Goal: Information Seeking & Learning: Learn about a topic

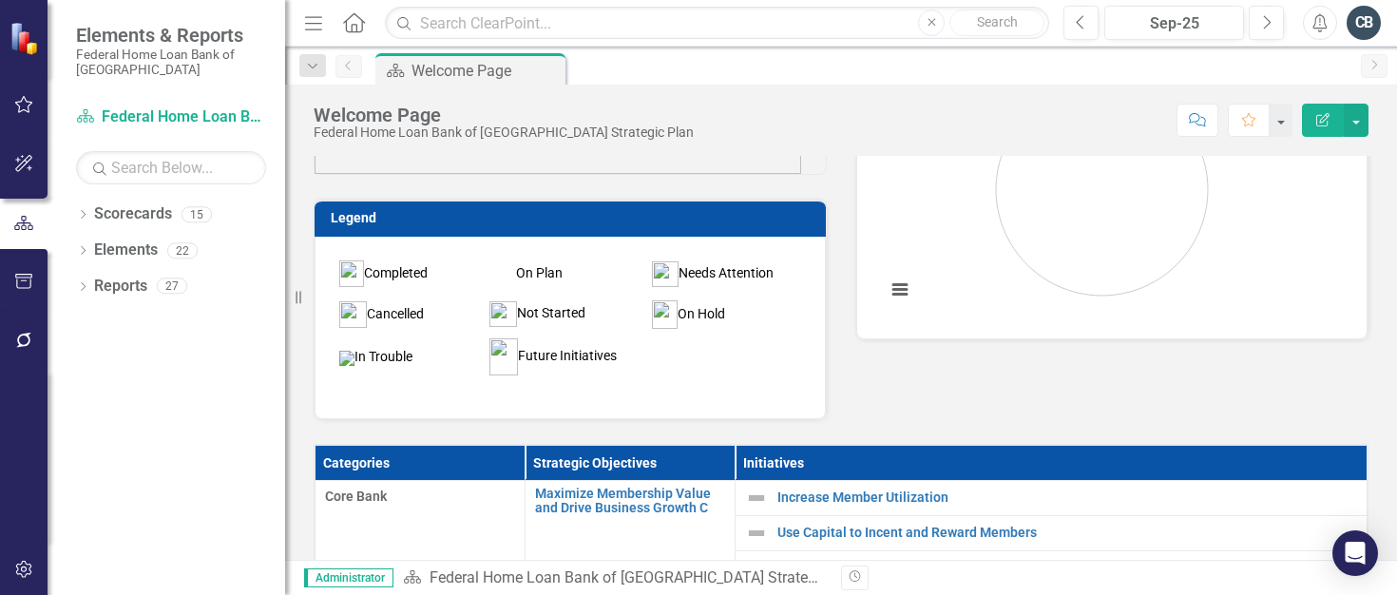
scroll to position [285, 0]
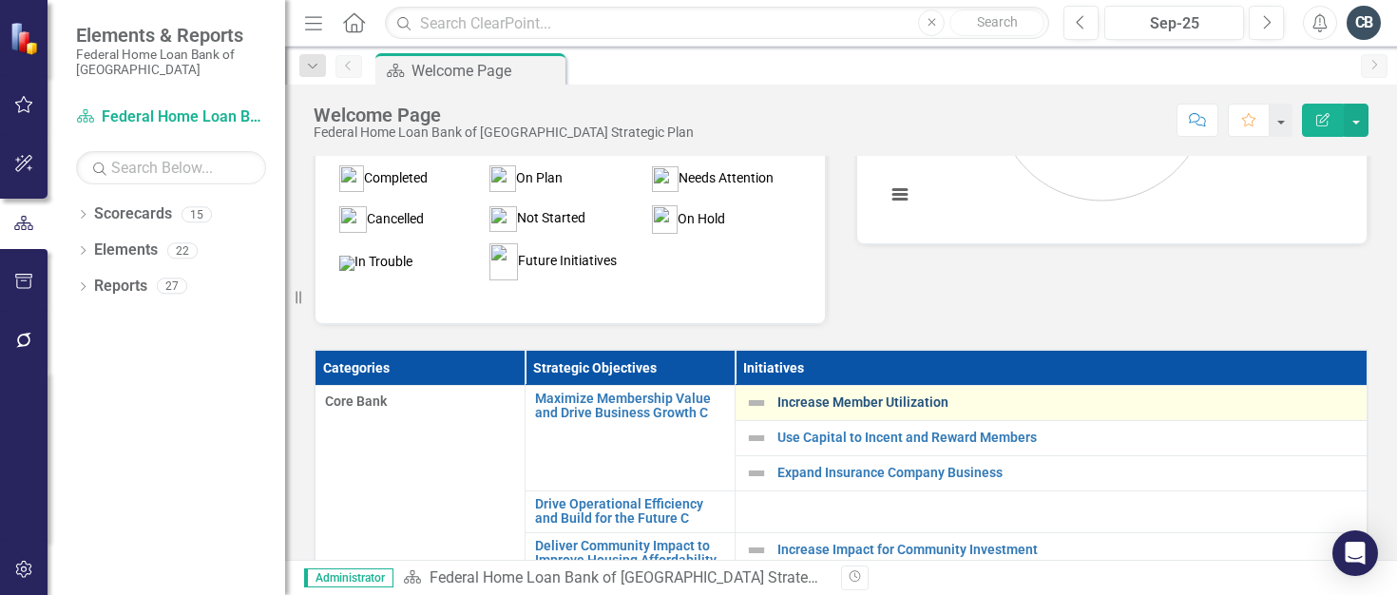
click at [818, 404] on link "Increase Member Utilization" at bounding box center [1067, 402] width 580 height 14
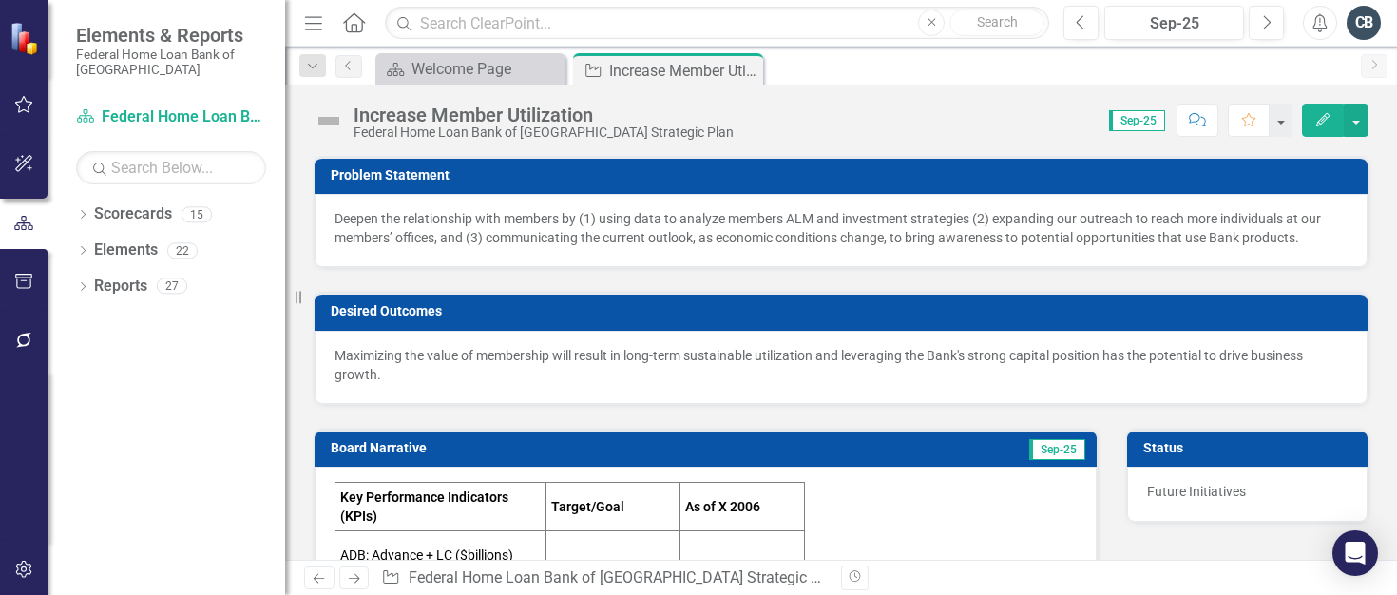
click at [368, 217] on div "Deepen the relationship with members by (1) using data to analyze members ALM a…" at bounding box center [840, 228] width 1013 height 38
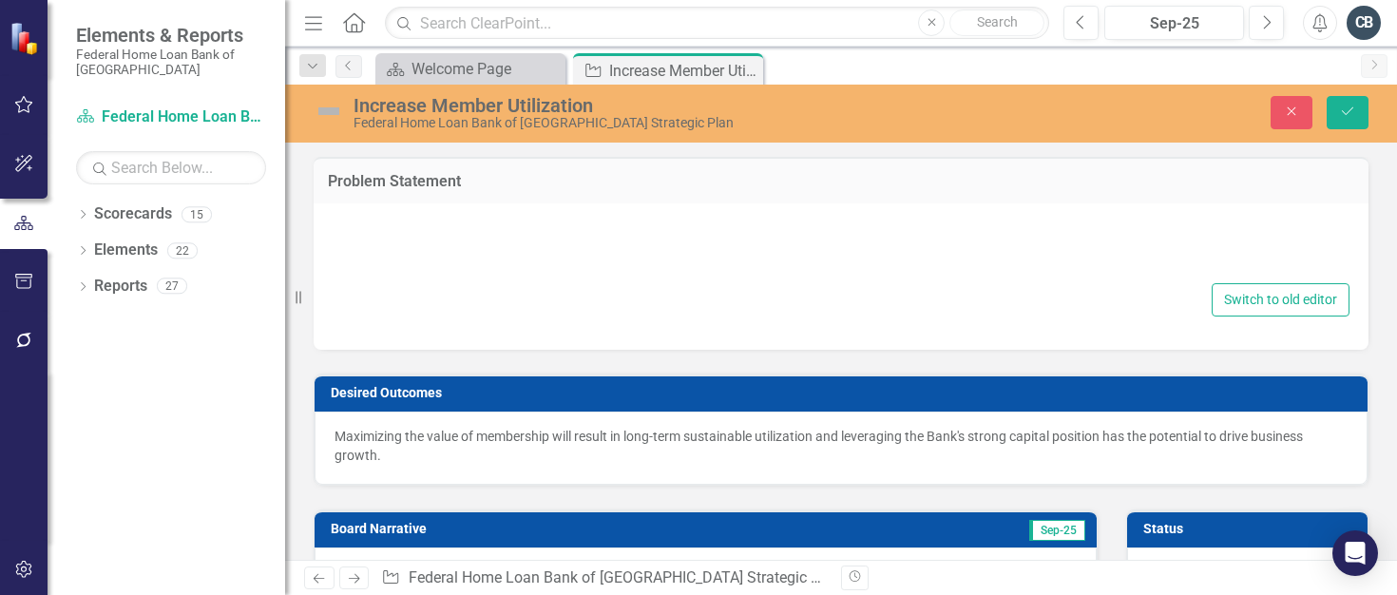
type textarea "<div>Deepen the relationship with members by (1) using data to analyze members …"
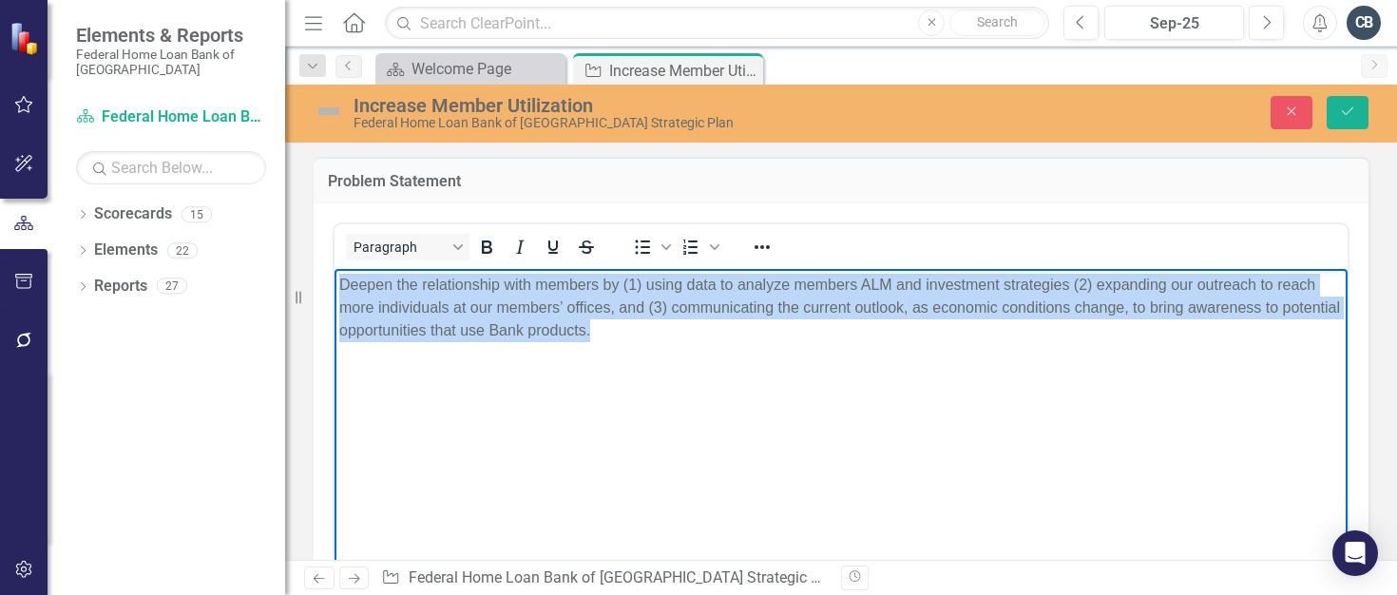
drag, startPoint x: 673, startPoint y: 328, endPoint x: 254, endPoint y: 261, distance: 424.2
click at [334, 268] on html "Deepen the relationship with members by (1) using data to analyze members ALM a…" at bounding box center [840, 410] width 1013 height 285
copy div "Deepen the relationship with members by (1) using data to analyze members ALM a…"
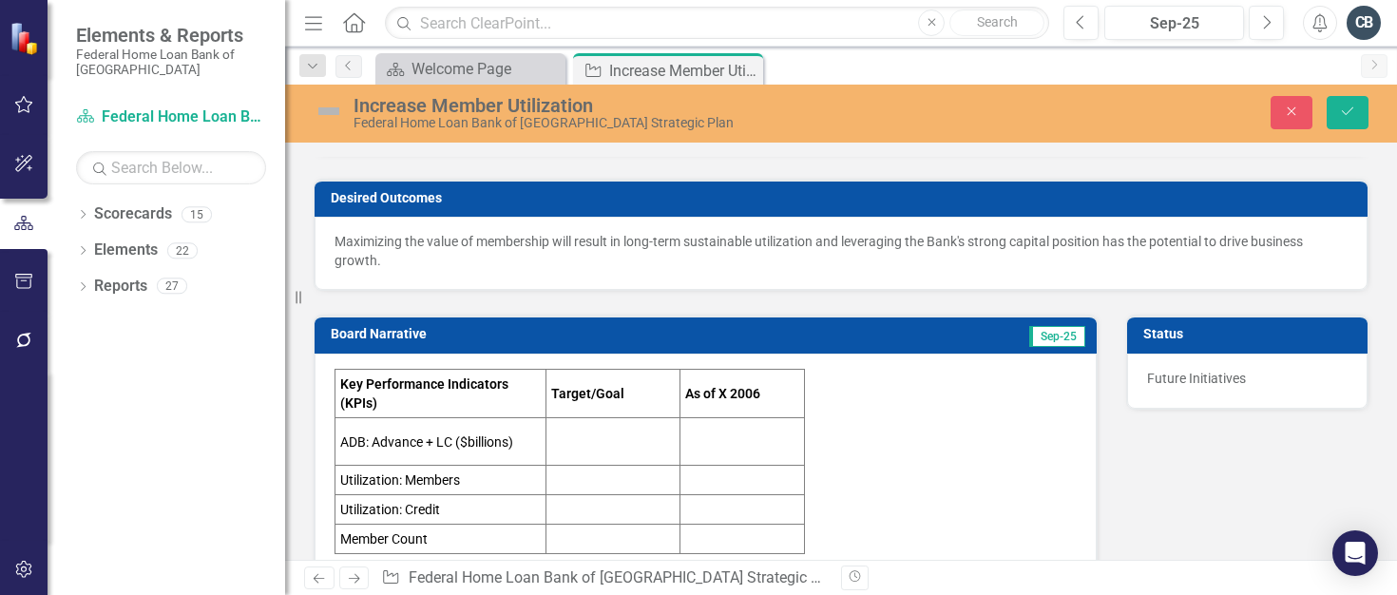
scroll to position [475, 0]
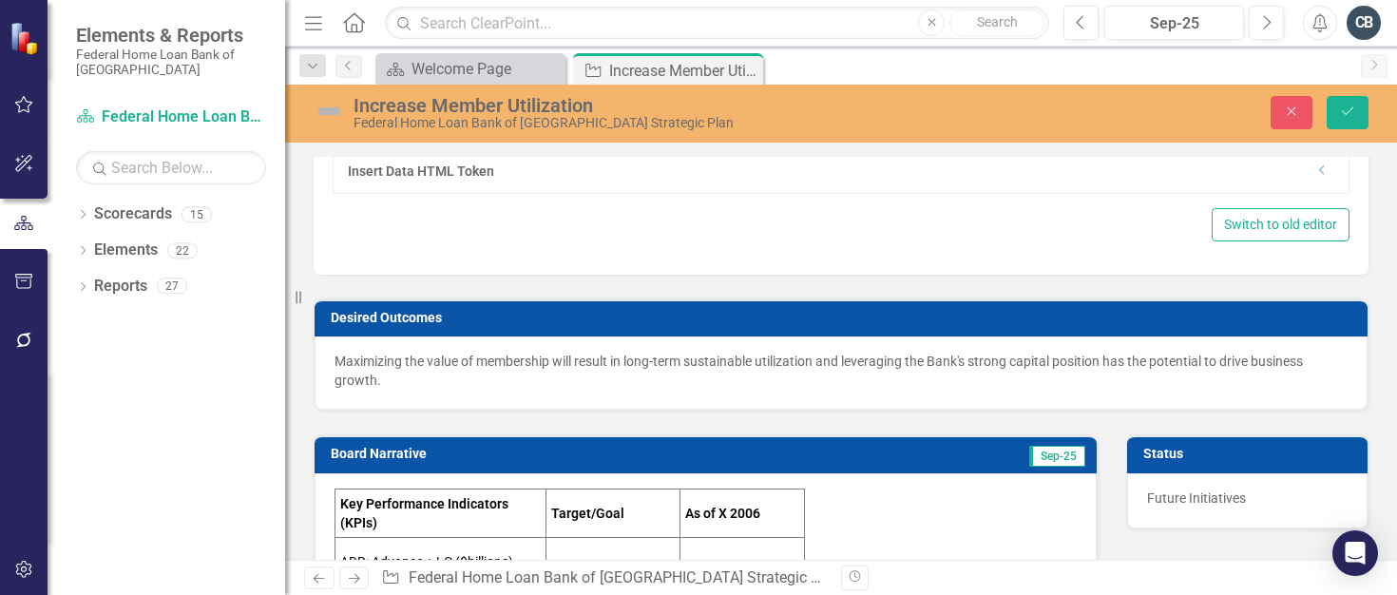
click at [376, 377] on p "Maximizing the value of membership will result in long-term sustainable utiliza…" at bounding box center [840, 371] width 1013 height 38
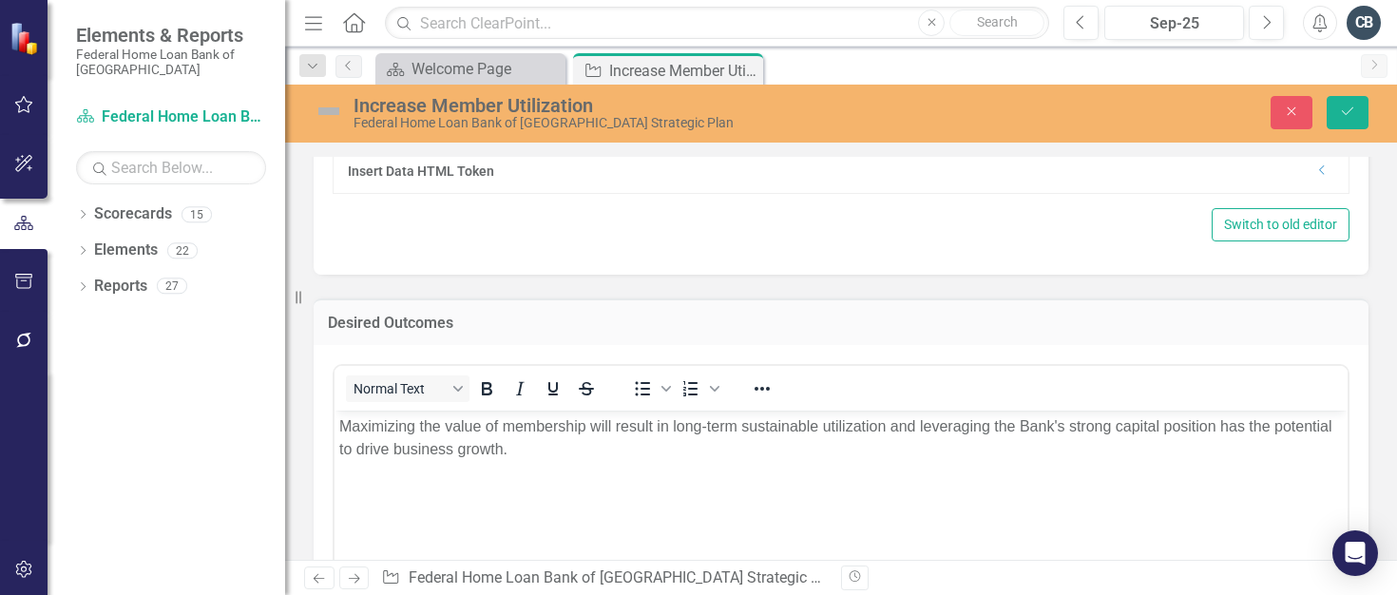
scroll to position [0, 0]
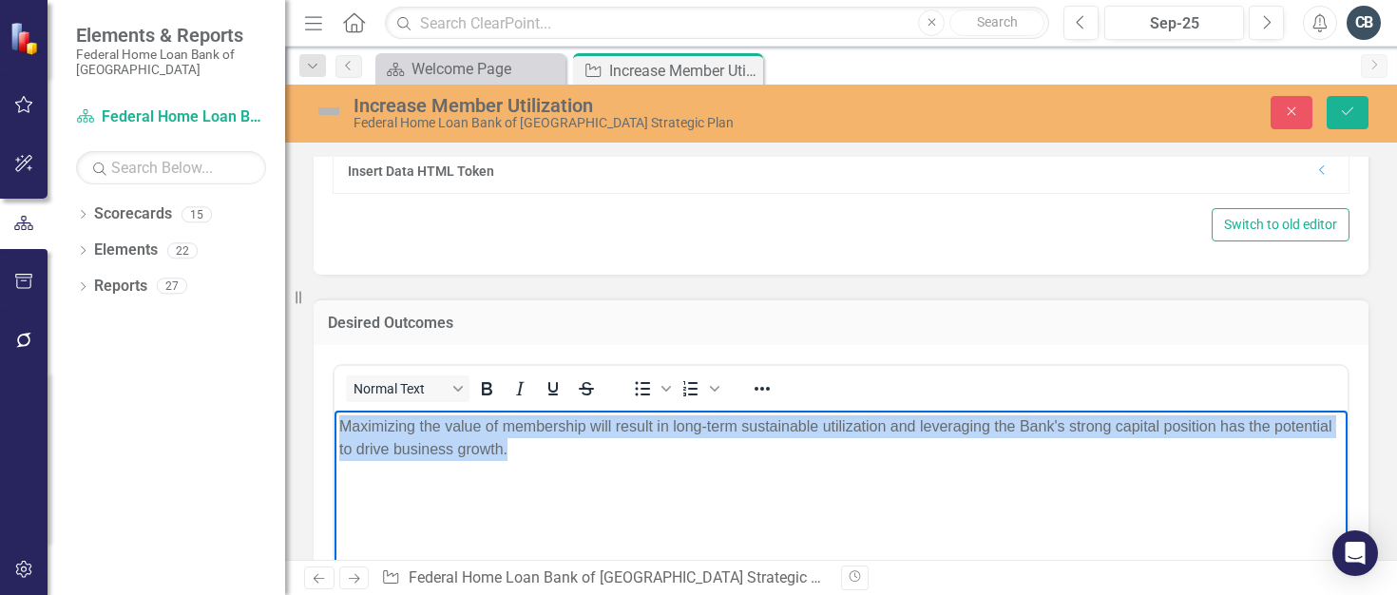
drag, startPoint x: 574, startPoint y: 452, endPoint x: 301, endPoint y: 429, distance: 273.6
click at [334, 429] on html "Maximizing the value of membership will result in long-term sustainable utiliza…" at bounding box center [840, 551] width 1013 height 285
copy p "Maximizing the value of membership will result in long-term sustainable utiliza…"
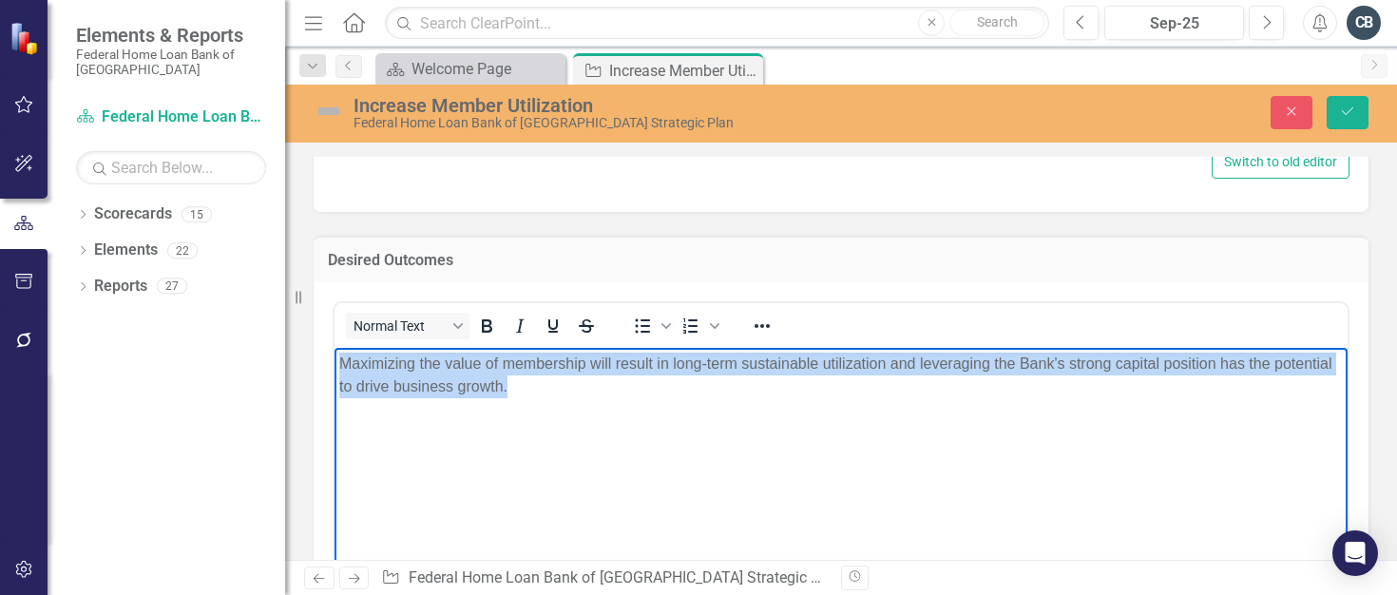
scroll to position [570, 0]
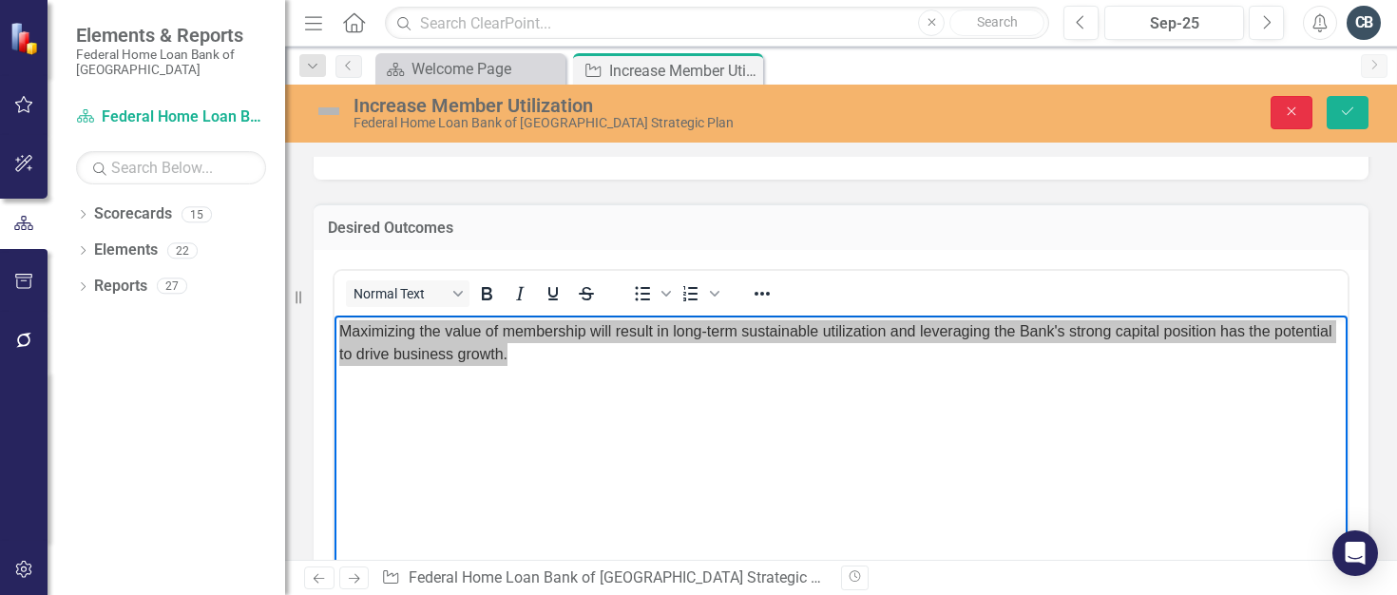
click at [1275, 113] on button "Close" at bounding box center [1291, 112] width 42 height 33
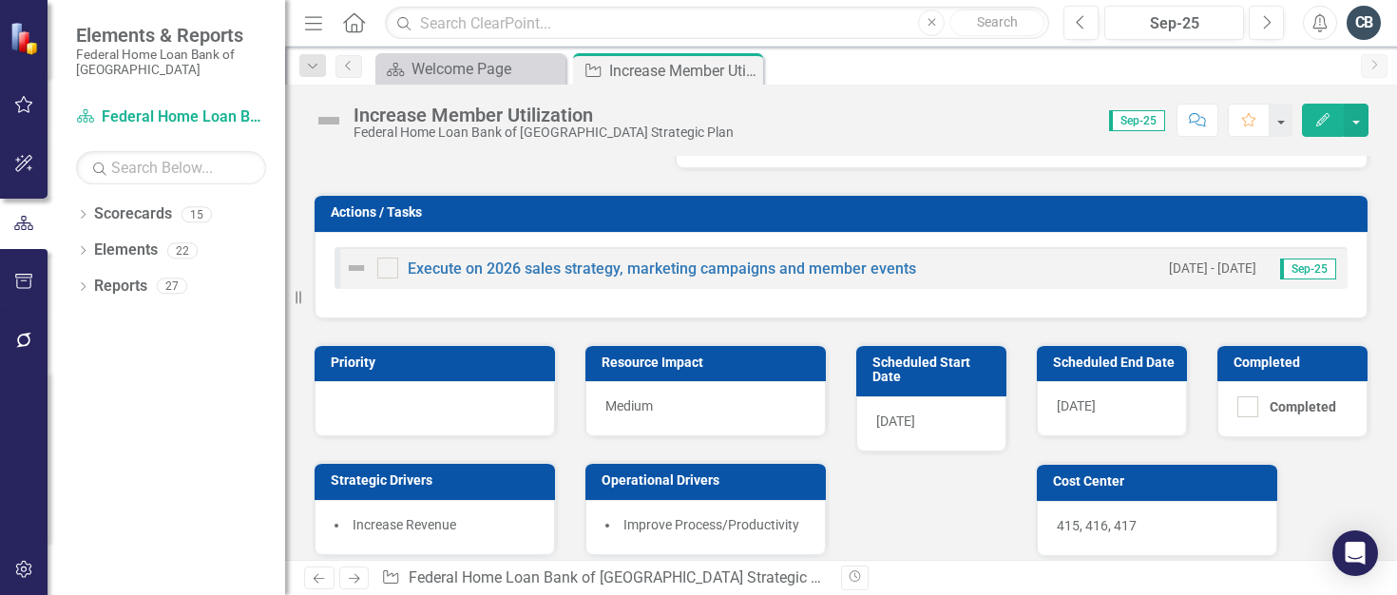
scroll to position [1065, 0]
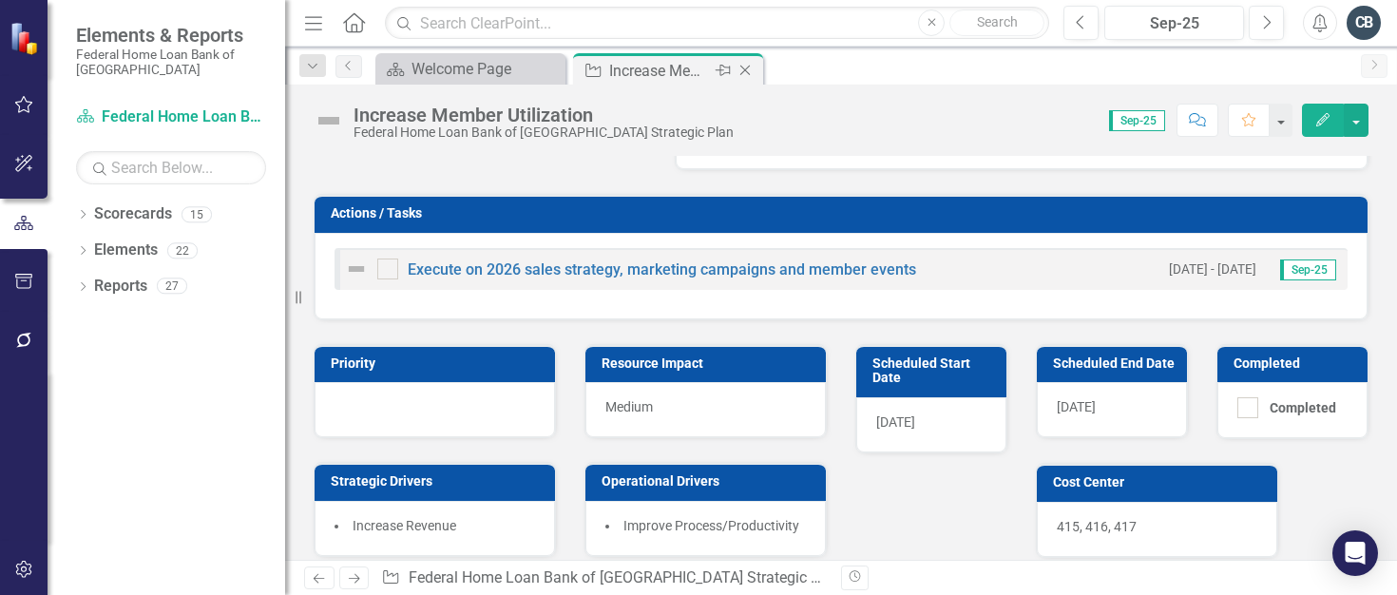
click at [739, 70] on icon "Close" at bounding box center [744, 70] width 19 height 15
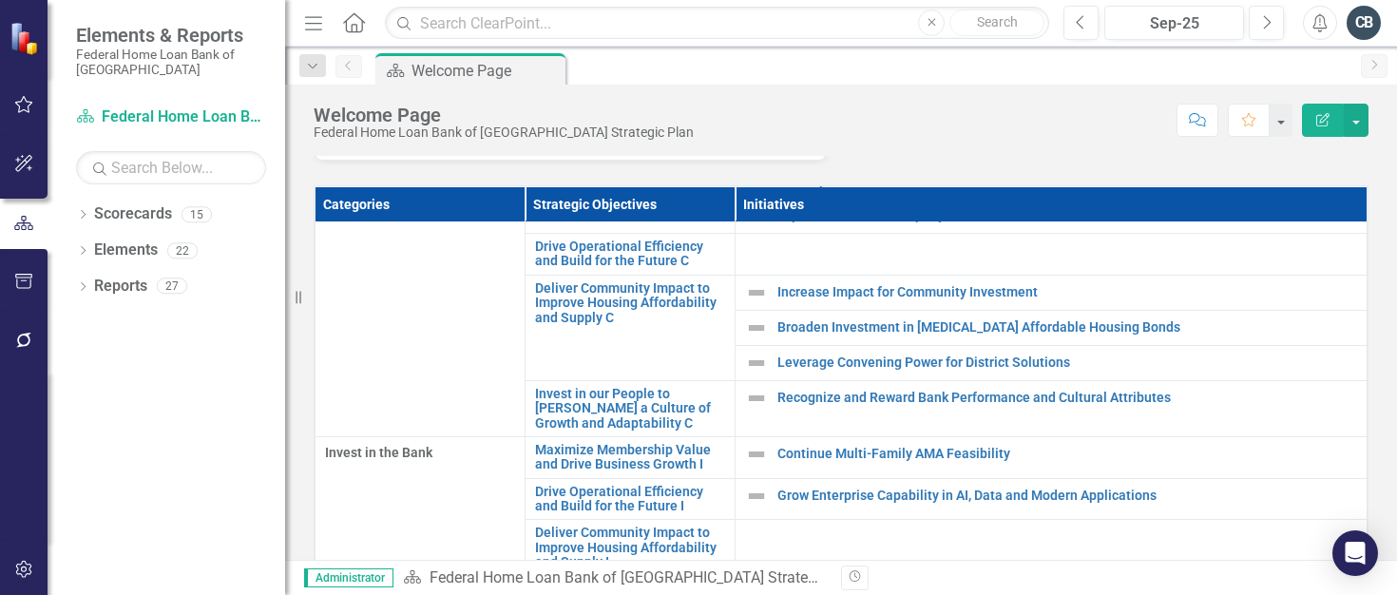
scroll to position [474, 0]
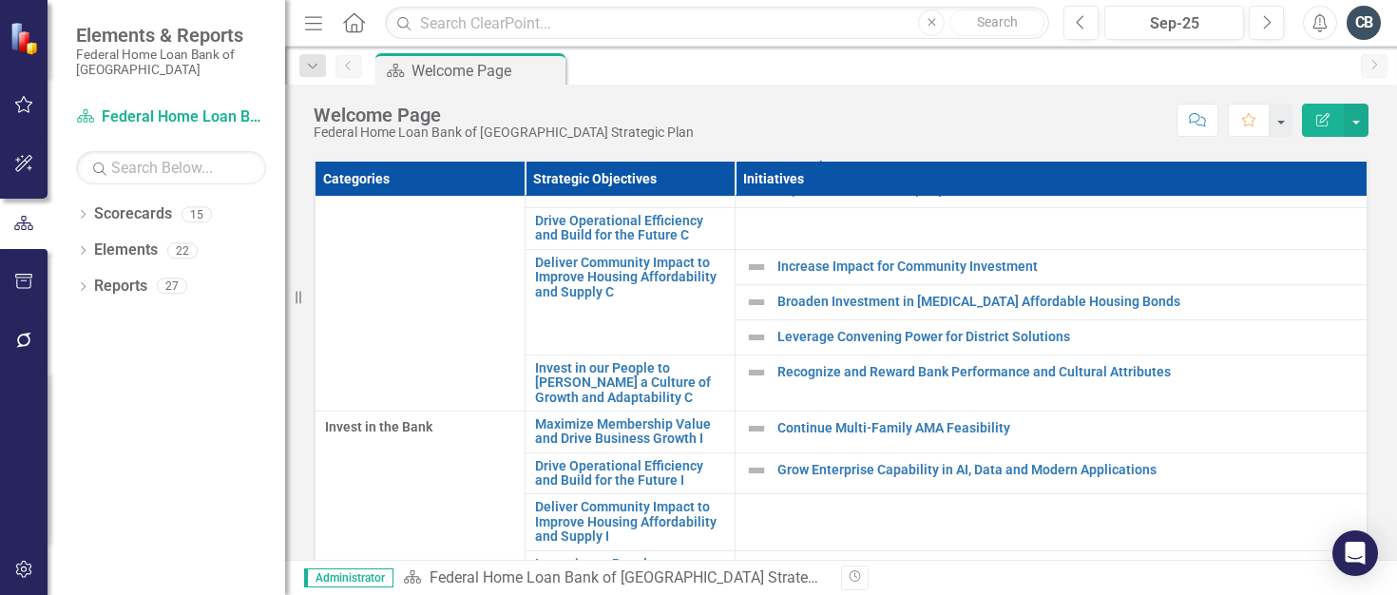
click at [116, 409] on div "Dropdown Scorecards 15 Dropdown Federal Home Loan Bank of [GEOGRAPHIC_DATA] Str…" at bounding box center [167, 397] width 238 height 396
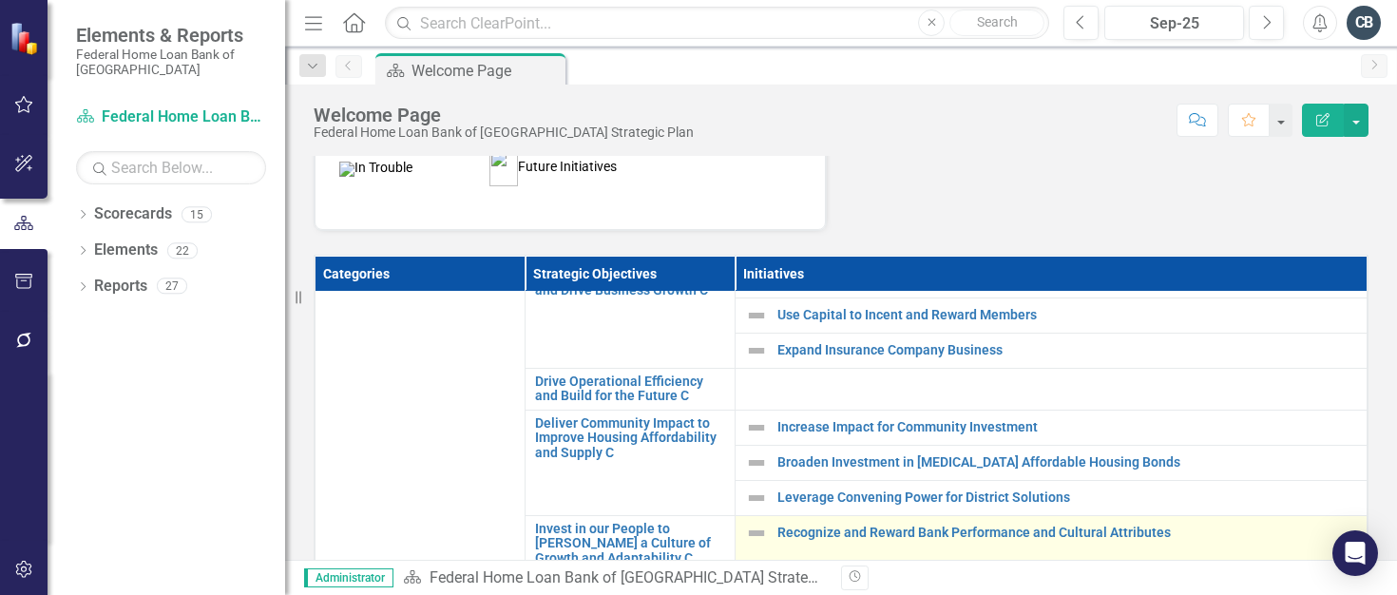
scroll to position [0, 0]
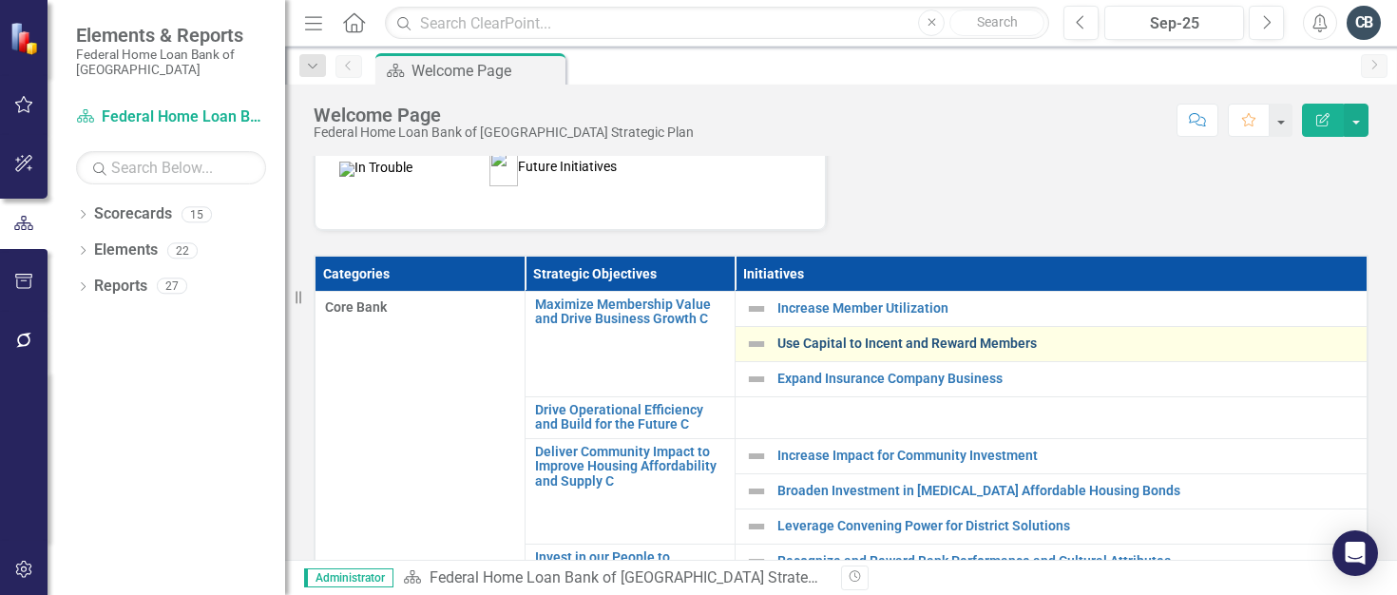
click at [834, 342] on link "Use Capital to Incent and Reward Members" at bounding box center [1067, 343] width 580 height 14
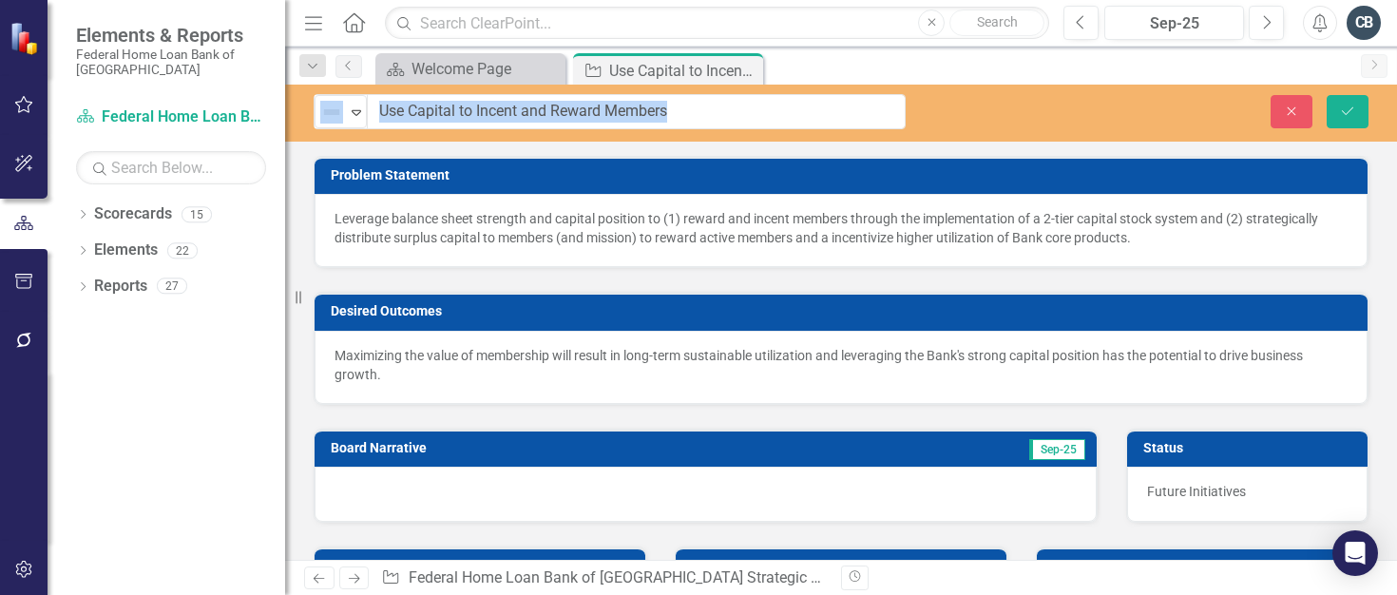
drag, startPoint x: 354, startPoint y: 113, endPoint x: 688, endPoint y: 114, distance: 333.5
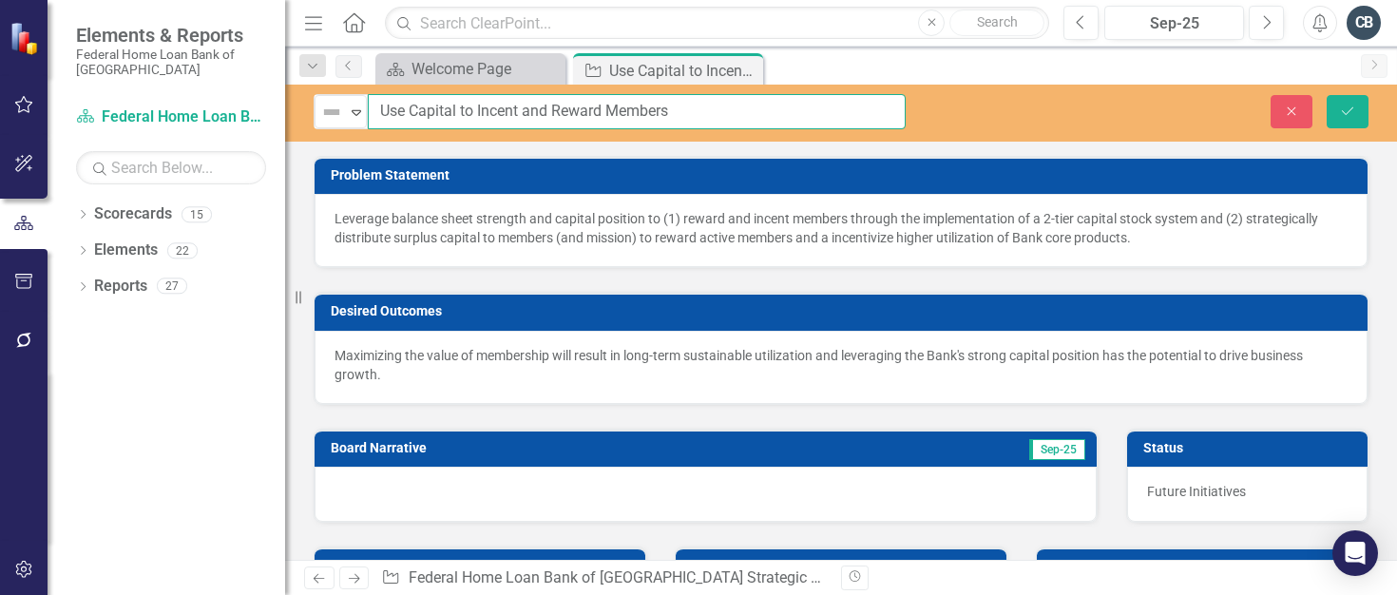
drag, startPoint x: 687, startPoint y: 110, endPoint x: 383, endPoint y: 111, distance: 304.0
click at [375, 113] on input "Use Capital to Incent and Reward Members" at bounding box center [637, 111] width 538 height 35
drag, startPoint x: 335, startPoint y: 217, endPoint x: 1094, endPoint y: 240, distance: 759.4
click at [1087, 241] on p "Leverage balance sheet strength and capital position to (1) reward and incent m…" at bounding box center [840, 228] width 1013 height 38
click at [1136, 238] on p "Leverage balance sheet strength and capital position to (1) reward and incent m…" at bounding box center [840, 228] width 1013 height 38
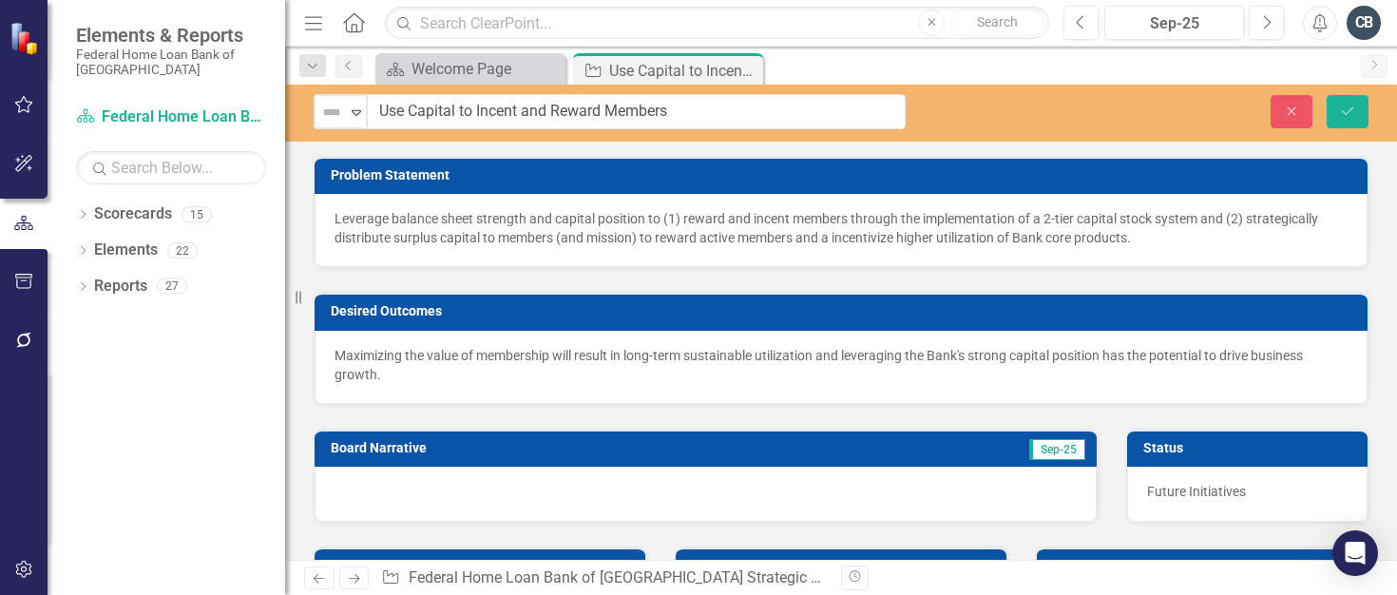
click at [1136, 238] on p "Leverage balance sheet strength and capital position to (1) reward and incent m…" at bounding box center [840, 228] width 1013 height 38
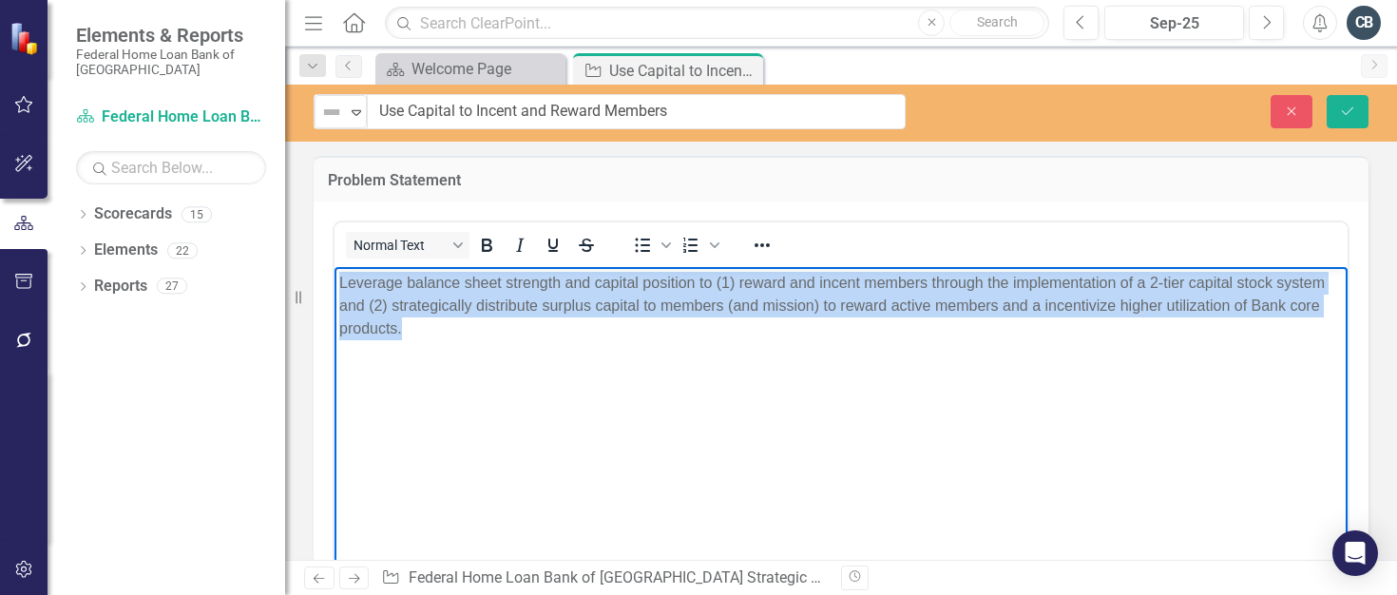
drag, startPoint x: 366, startPoint y: 306, endPoint x: 447, endPoint y: 336, distance: 86.3
click at [448, 336] on p "Leverage balance sheet strength and capital position to (1) reward and incent m…" at bounding box center [840, 306] width 1003 height 68
copy p "Leverage balance sheet strength and capital position to (1) reward and incent m…"
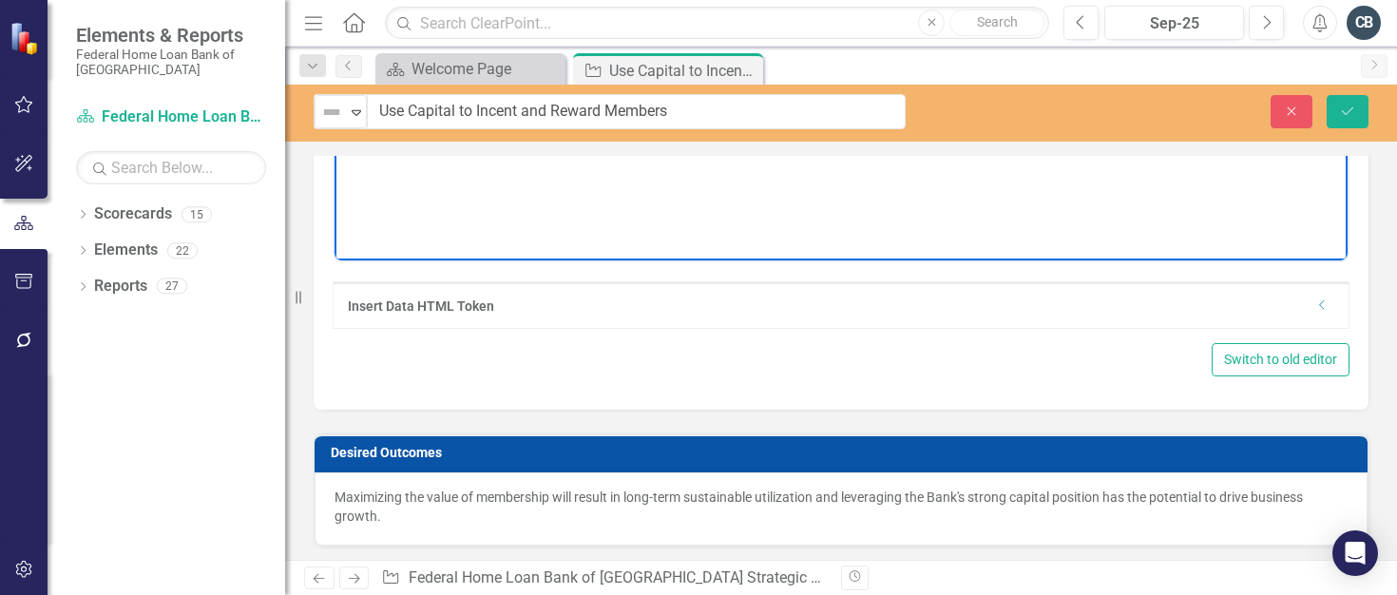
scroll to position [380, 0]
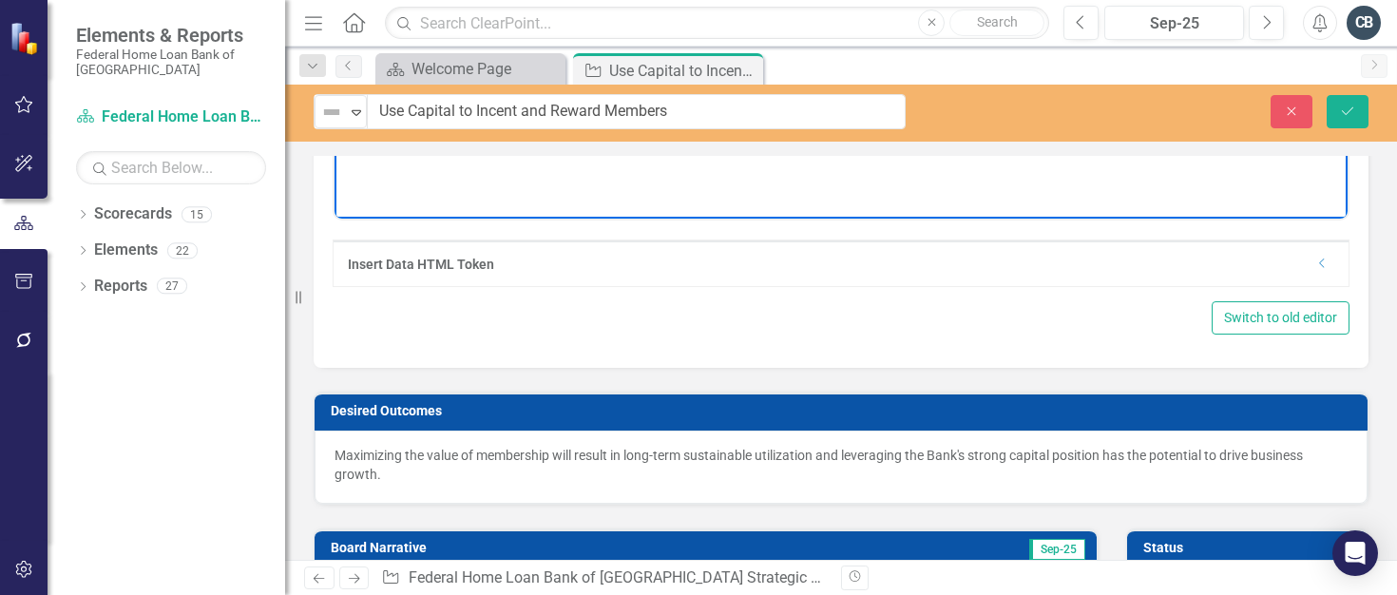
click at [371, 462] on p "Maximizing the value of membership will result in long-term sustainable utiliza…" at bounding box center [840, 465] width 1013 height 38
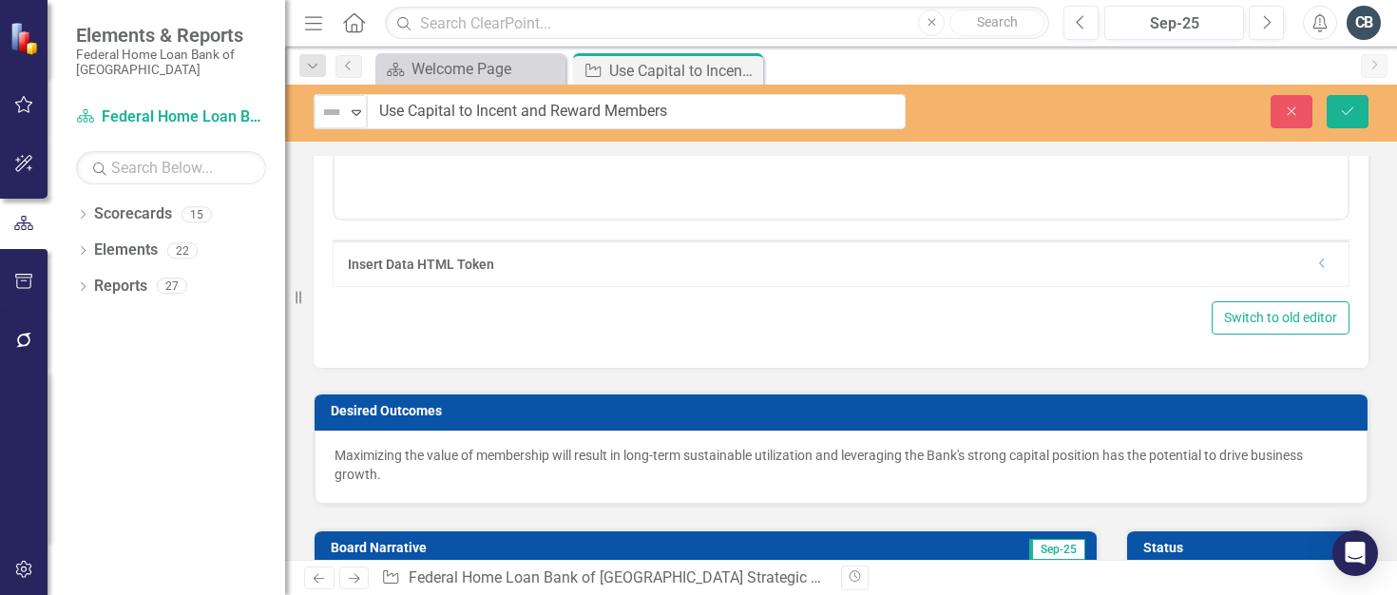
click at [371, 462] on p "Maximizing the value of membership will result in long-term sustainable utiliza…" at bounding box center [840, 465] width 1013 height 38
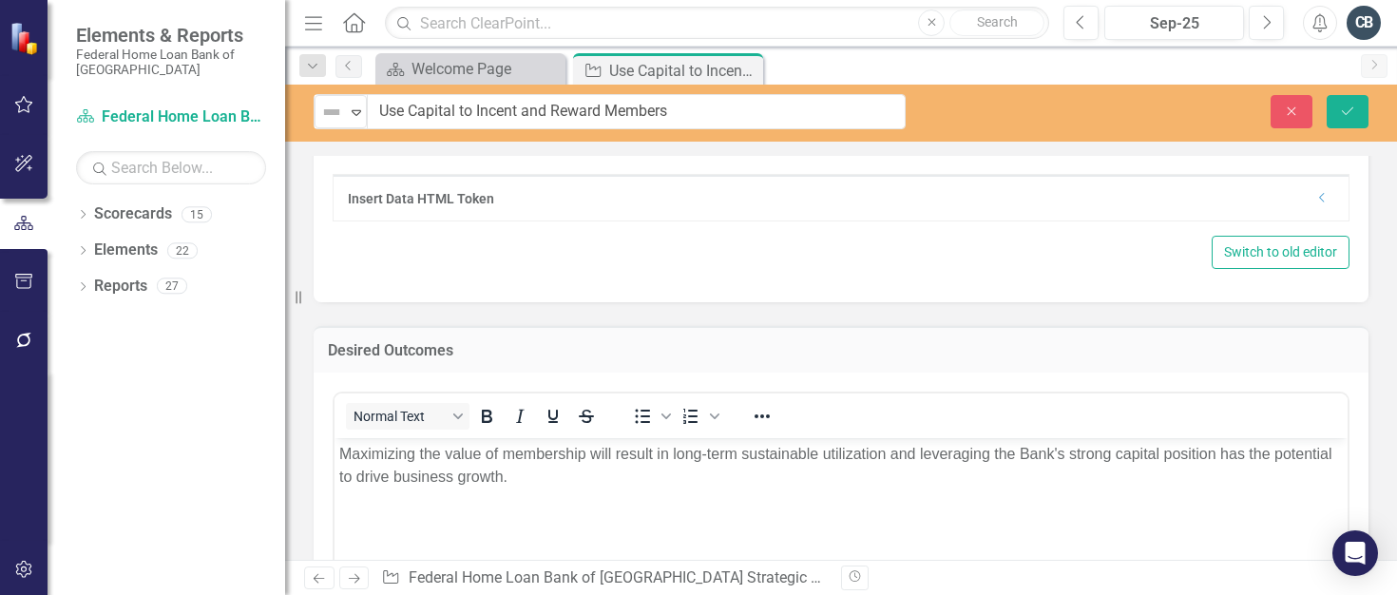
scroll to position [475, 0]
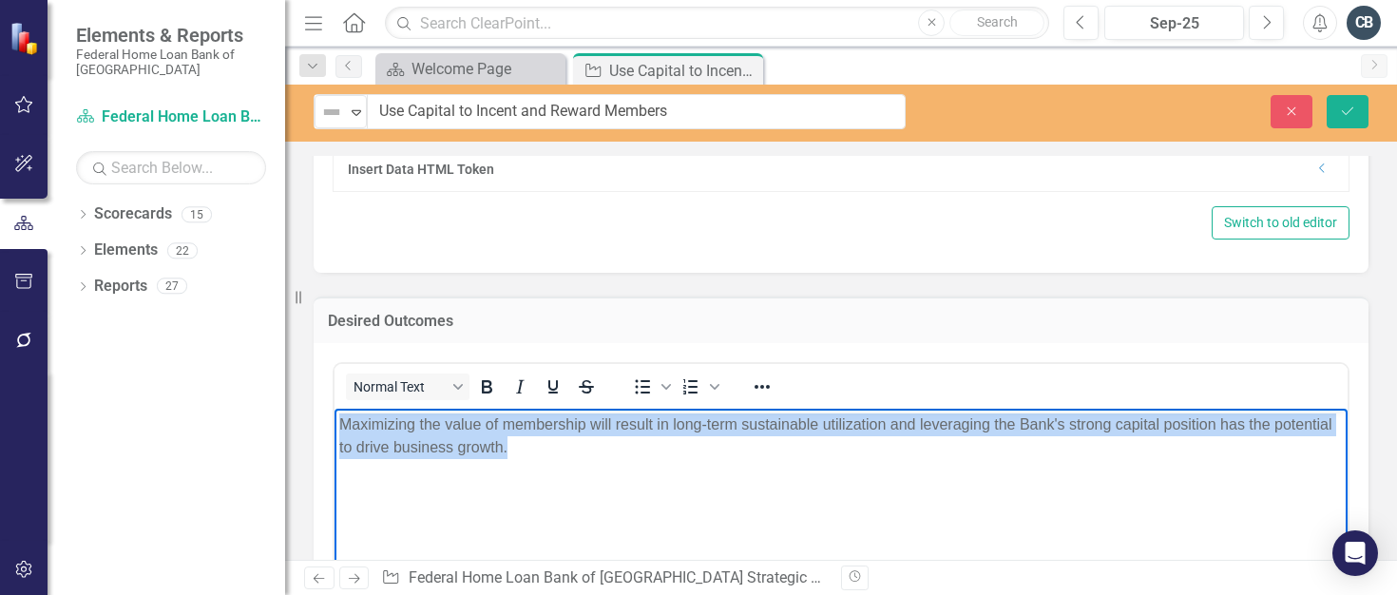
drag, startPoint x: 540, startPoint y: 445, endPoint x: 286, endPoint y: 433, distance: 253.9
click at [334, 433] on html "Maximizing the value of membership will result in long-term sustainable utiliza…" at bounding box center [840, 551] width 1013 height 285
copy p "Maximizing the value of membership will result in long-term sustainable utiliza…"
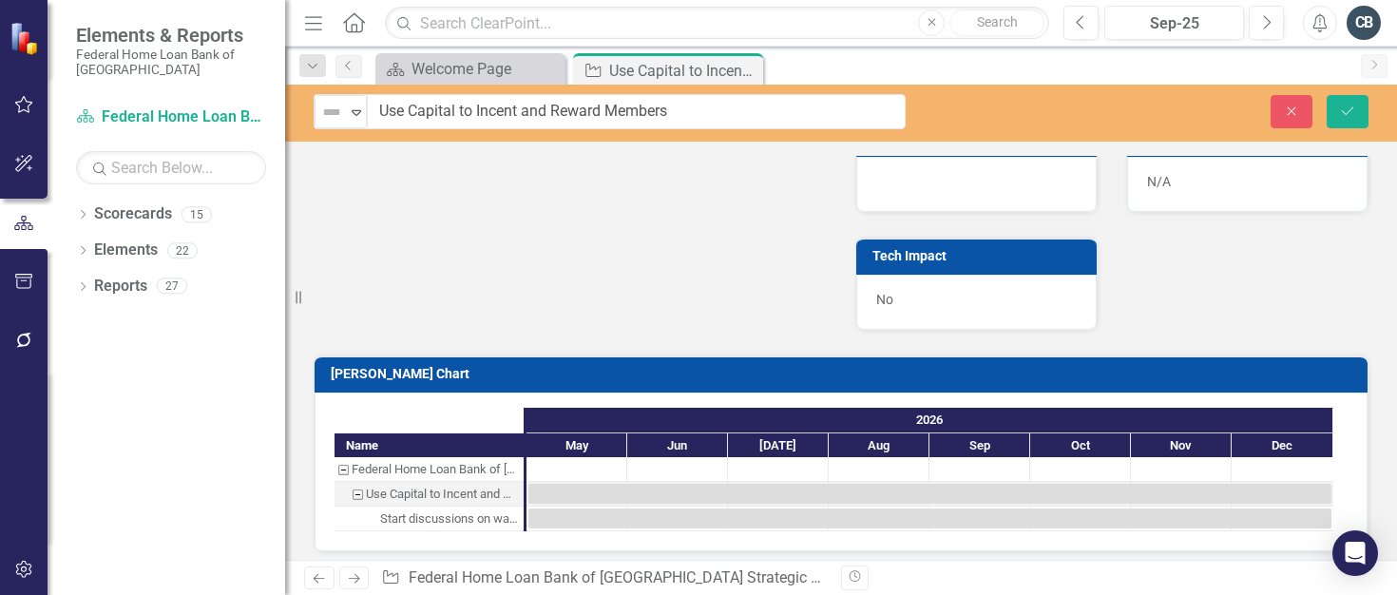
scroll to position [2320, 0]
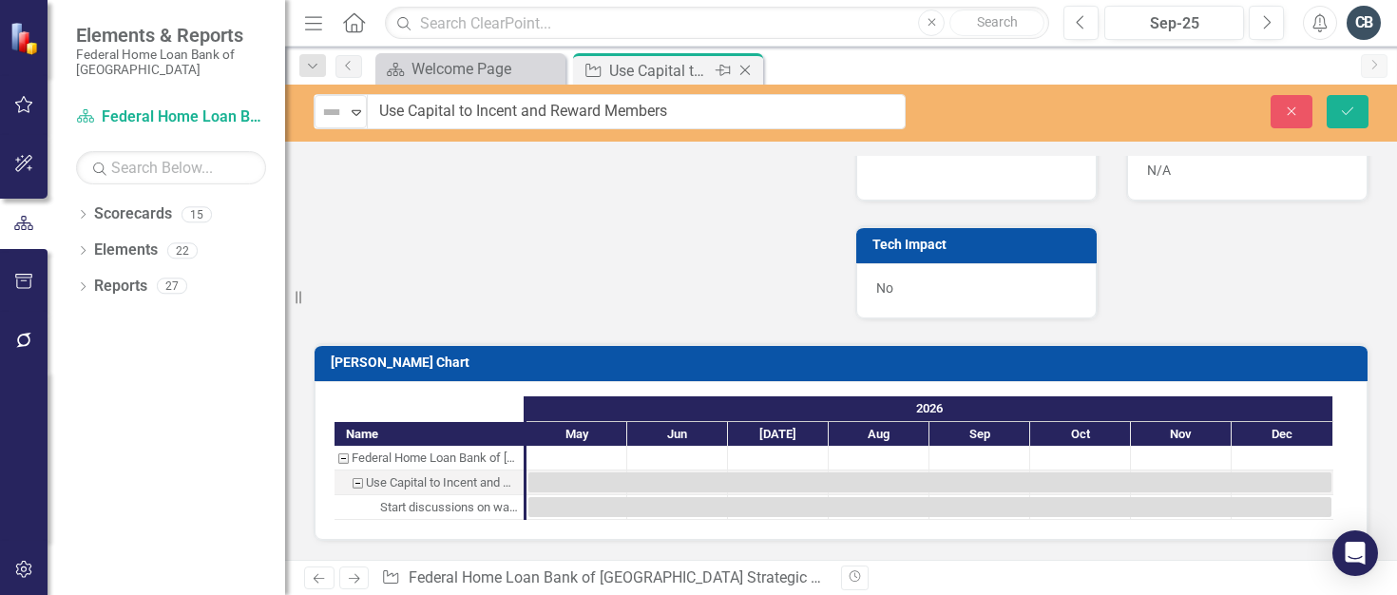
click at [743, 71] on icon "Close" at bounding box center [744, 70] width 19 height 15
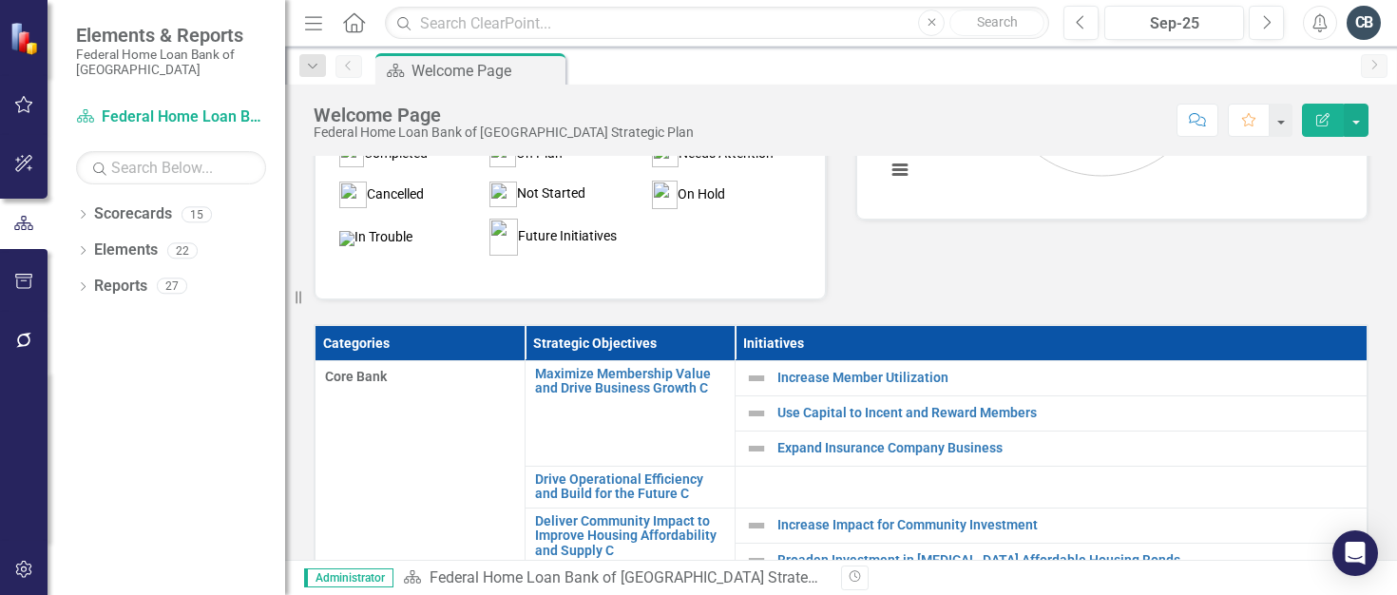
scroll to position [380, 0]
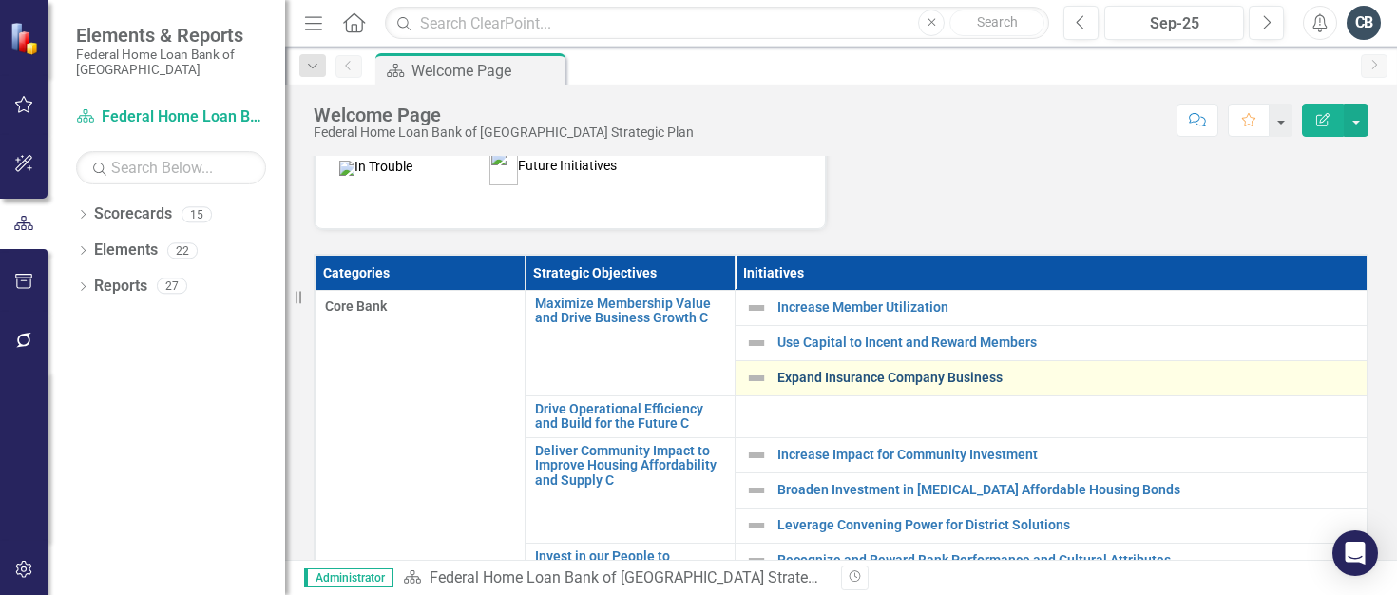
click at [833, 379] on link "Expand Insurance Company Business" at bounding box center [1067, 378] width 580 height 14
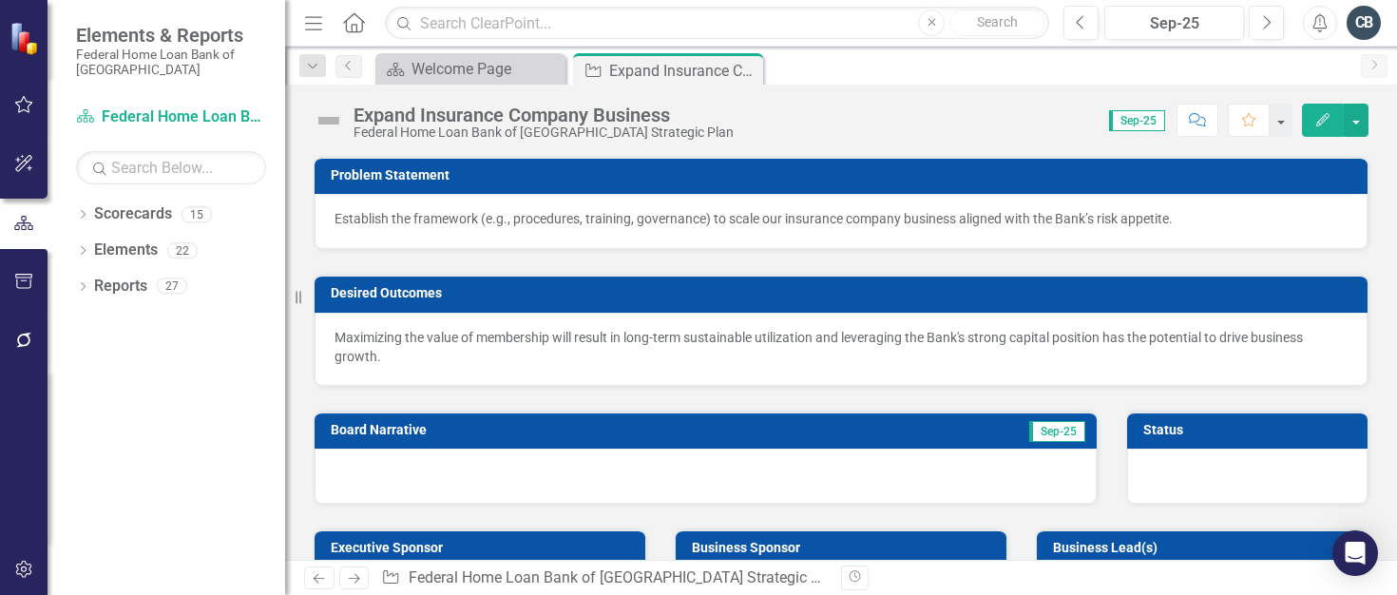
click at [356, 213] on p "Establish the framework (e.g., procedures, training, governance) to scale our i…" at bounding box center [840, 218] width 1013 height 19
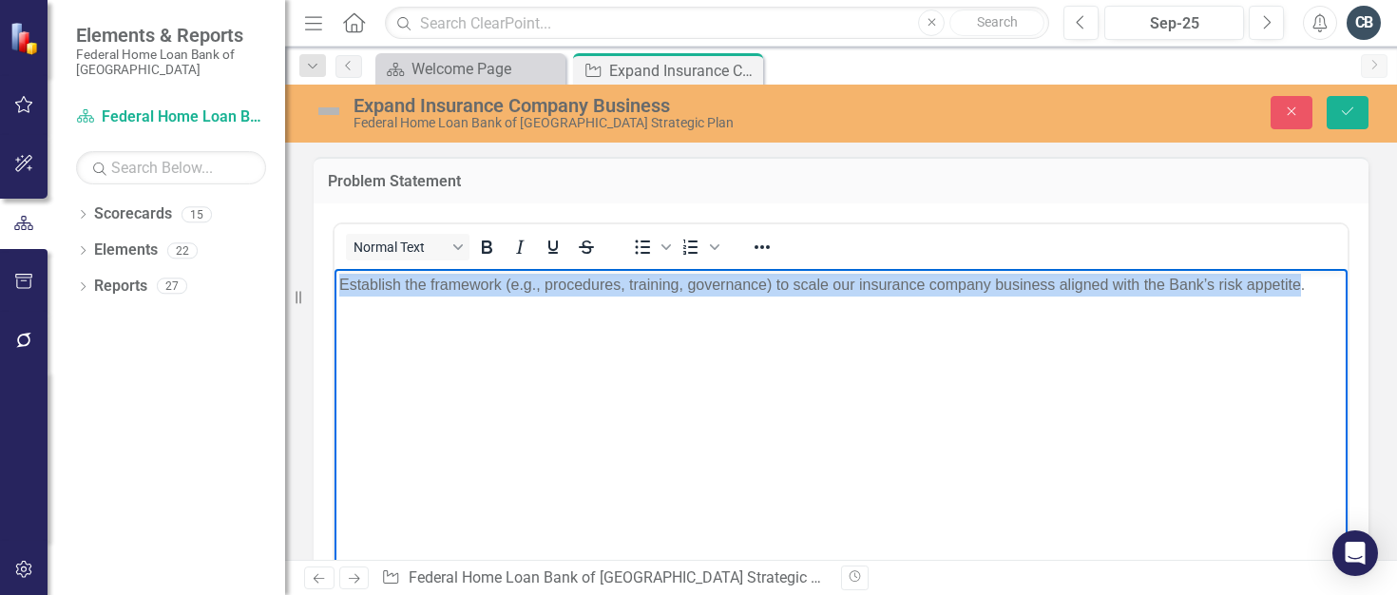
drag, startPoint x: 522, startPoint y: 277, endPoint x: 1302, endPoint y: 277, distance: 780.0
click at [1302, 277] on p "Establish the framework (e.g., procedures, training, governance) to scale our i…" at bounding box center [840, 284] width 1003 height 23
copy p "Establish the framework (e.g., procedures, training, governance) to scale our i…"
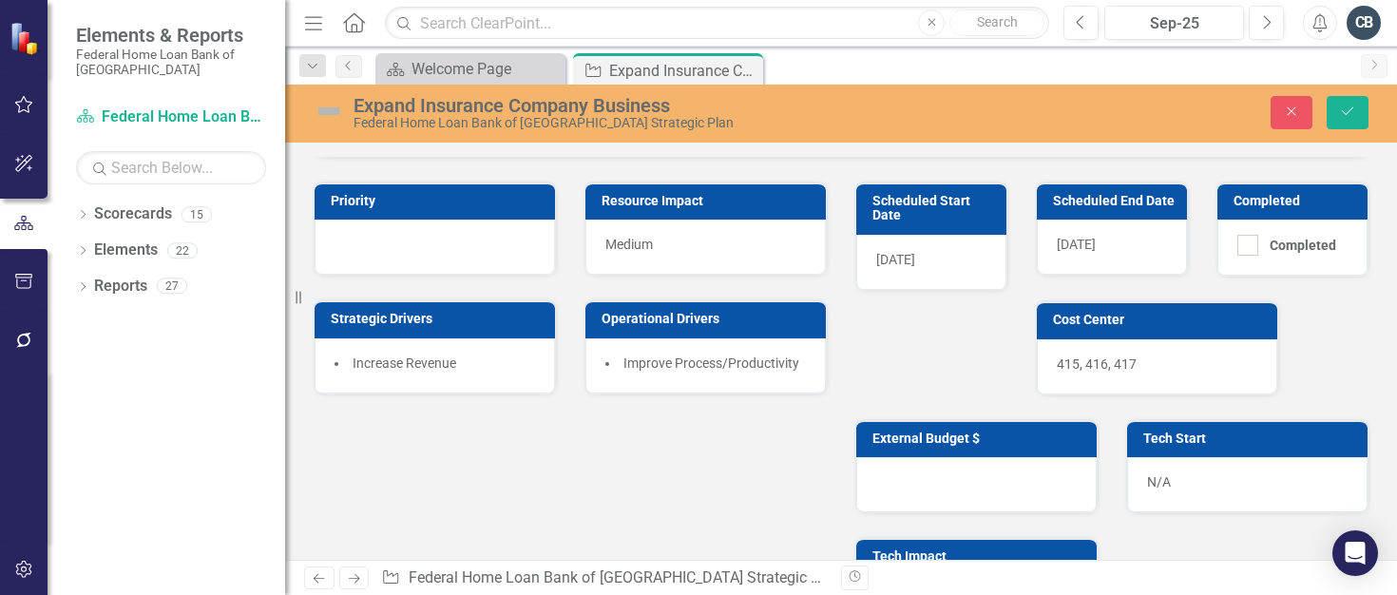
scroll to position [1710, 0]
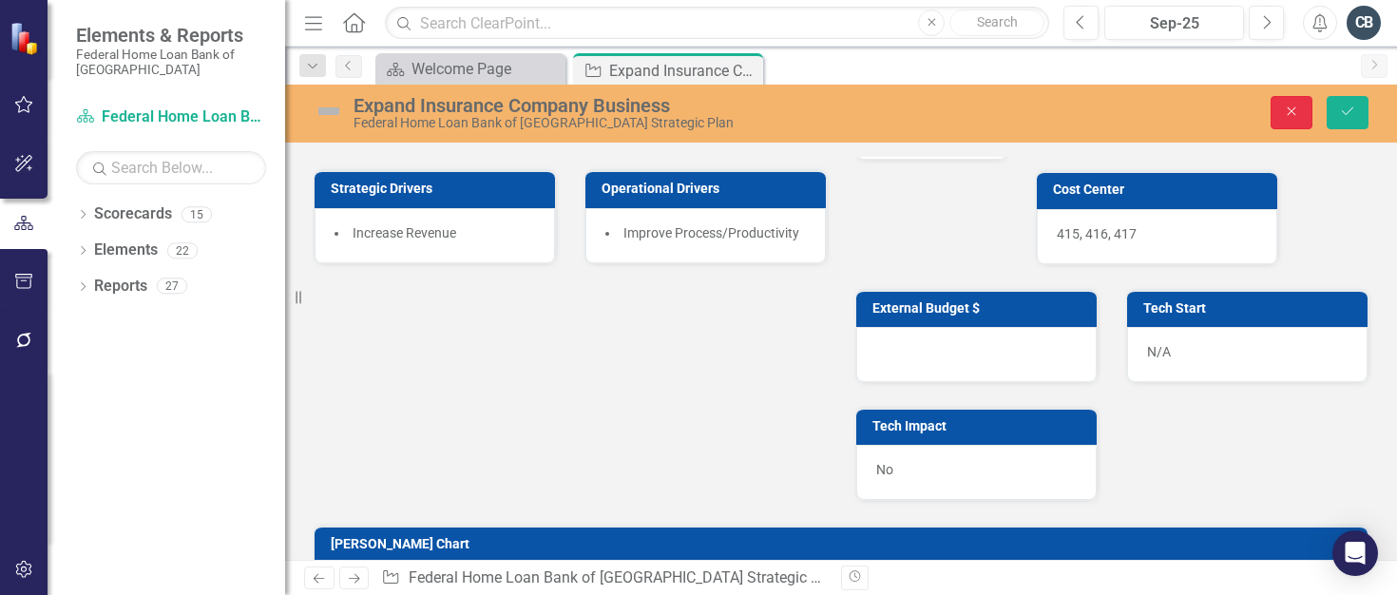
drag, startPoint x: 1278, startPoint y: 102, endPoint x: 1027, endPoint y: 406, distance: 394.1
click at [1278, 101] on button "Close" at bounding box center [1291, 112] width 42 height 33
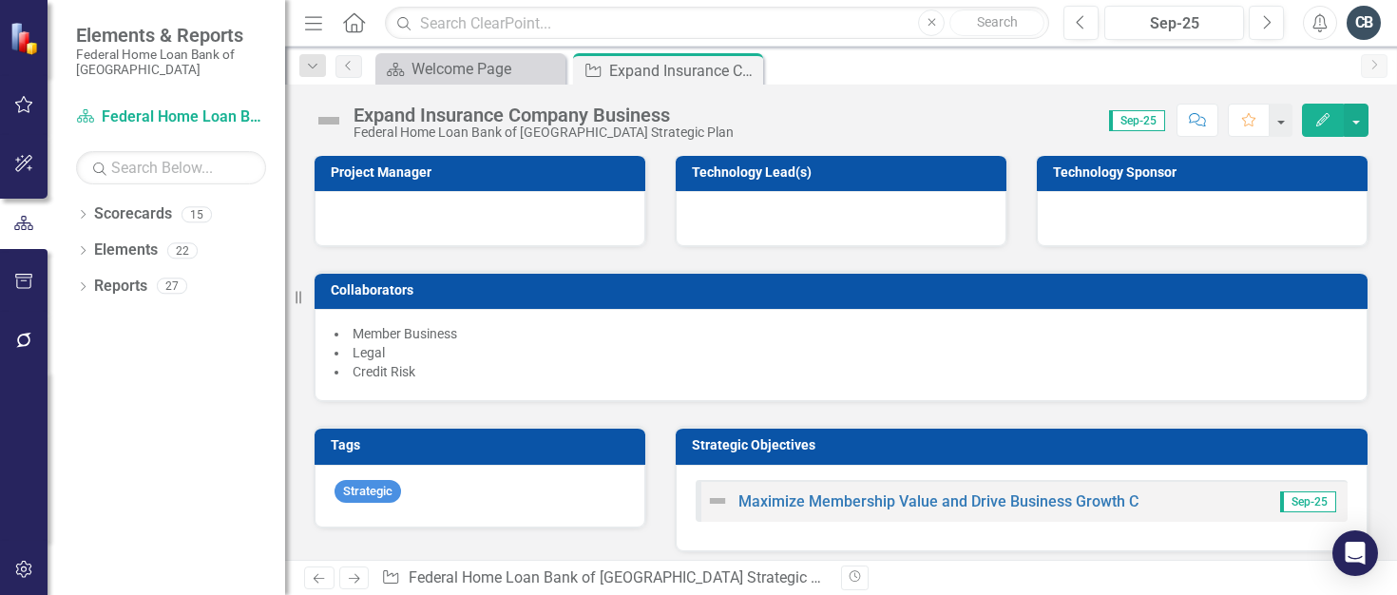
scroll to position [570, 0]
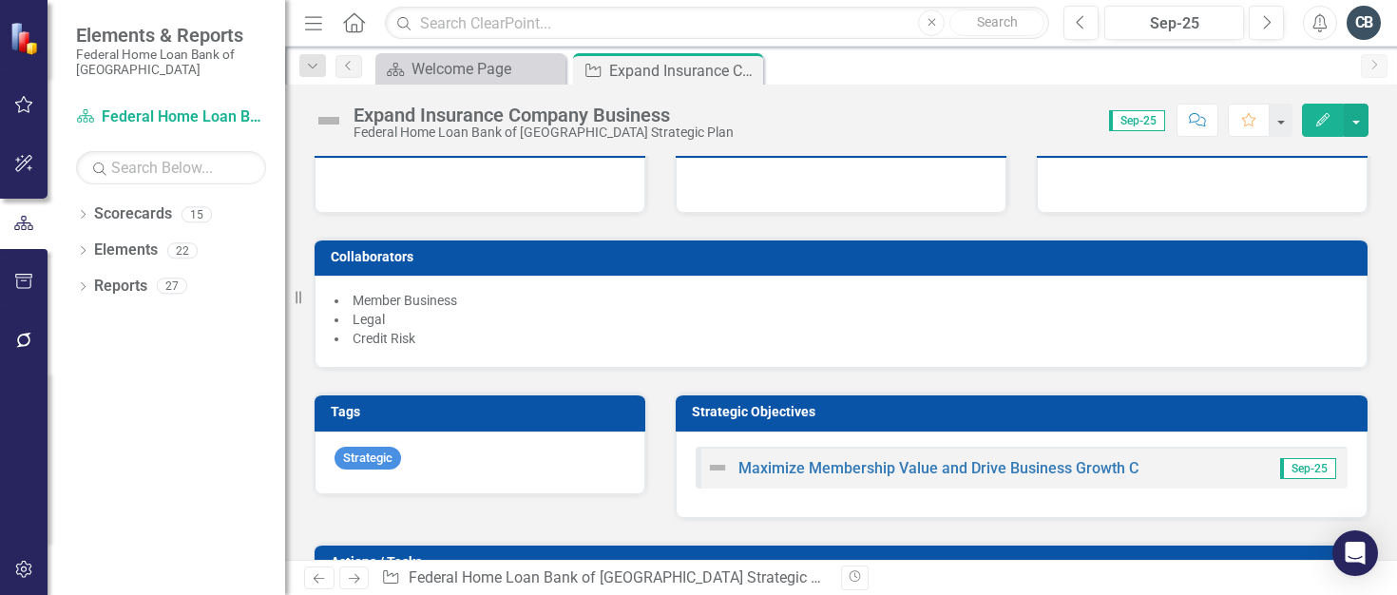
click at [176, 453] on div "Dropdown Scorecards 15 Dropdown Federal Home Loan Bank of [GEOGRAPHIC_DATA] Str…" at bounding box center [167, 397] width 238 height 396
click at [128, 462] on div "Dropdown Scorecards 15 Dropdown Federal Home Loan Bank of [GEOGRAPHIC_DATA] Str…" at bounding box center [167, 397] width 238 height 396
